Goal: Check status: Check status

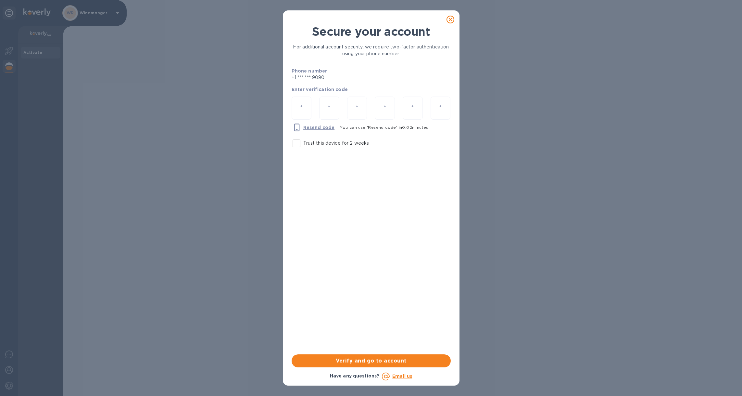
click at [301, 144] on input "Trust this device for 2 weeks" at bounding box center [297, 143] width 14 height 14
checkbox input "true"
click at [304, 109] on input "number" at bounding box center [301, 108] width 9 height 12
type input "4"
type input "5"
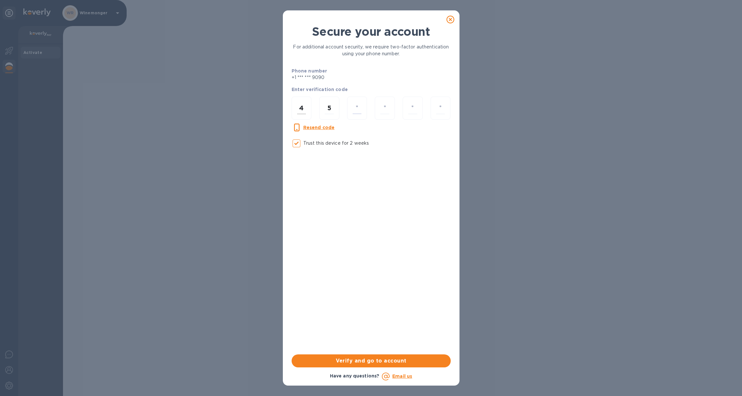
type input "3"
type input "5"
type input "6"
type input "0"
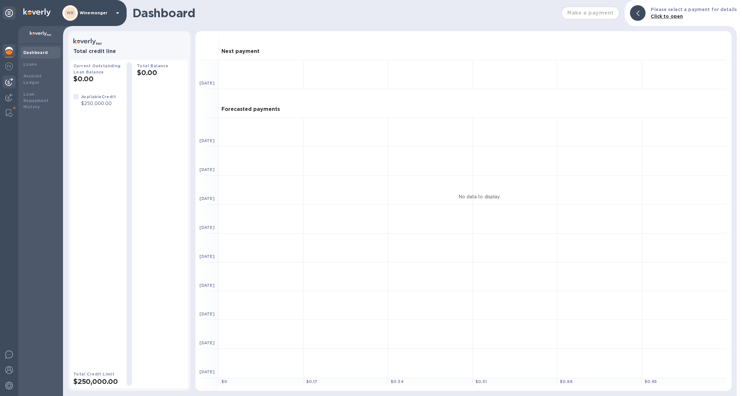
click at [12, 82] on img at bounding box center [9, 82] width 8 height 8
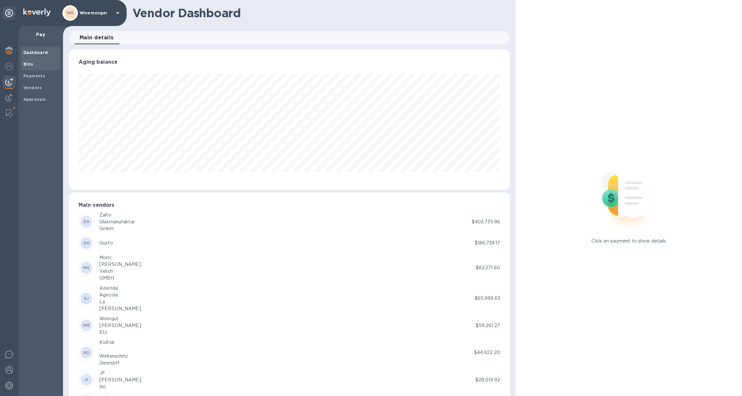
click at [35, 65] on span "Bills" at bounding box center [40, 64] width 34 height 6
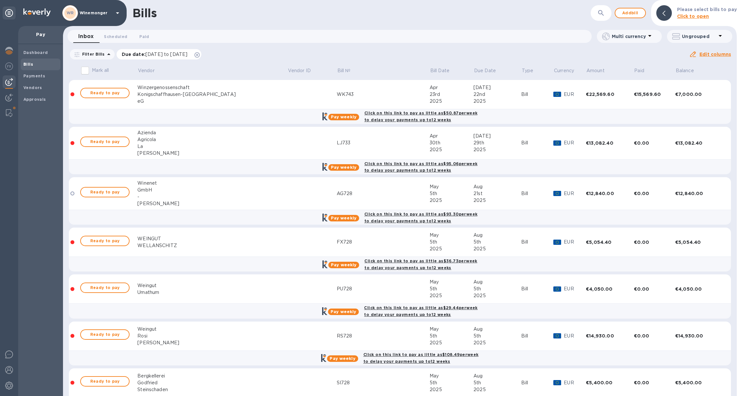
click at [200, 55] on icon at bounding box center [197, 54] width 5 height 5
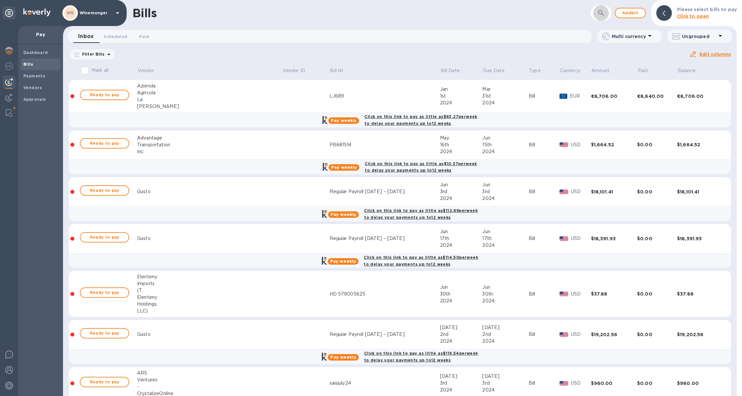
click at [604, 12] on button "button" at bounding box center [602, 13] width 16 height 16
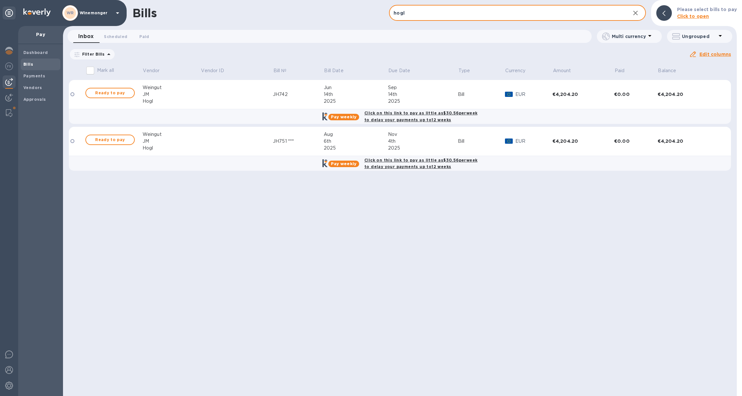
type input "hogl"
